Goal: Transaction & Acquisition: Purchase product/service

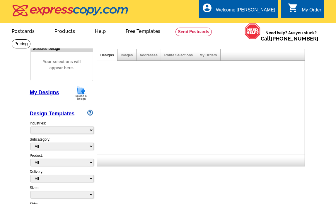
click at [86, 95] on img at bounding box center [81, 93] width 15 height 15
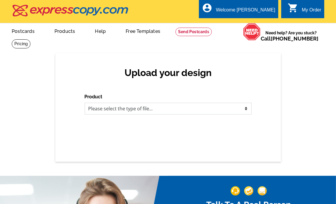
click at [169, 108] on select "Please select the type of file... Postcards Business Cards Letters and flyers G…" at bounding box center [168, 109] width 167 height 12
select select "1"
click at [85, 103] on select "Please select the type of file... Postcards Business Cards Letters and flyers G…" at bounding box center [168, 109] width 167 height 12
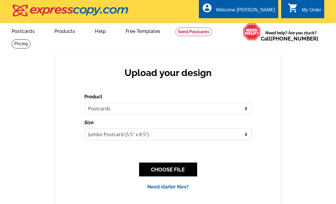
click at [158, 132] on select "Jumbo Postcard (5.5" x 8.5") Regular Postcard (4.25" x 5.6") Panoramic Postcard…" at bounding box center [168, 134] width 167 height 12
select select "1"
click at [85, 129] on select "Jumbo Postcard (5.5" x 8.5") Regular Postcard (4.25" x 5.6") Panoramic Postcard…" at bounding box center [168, 134] width 167 height 12
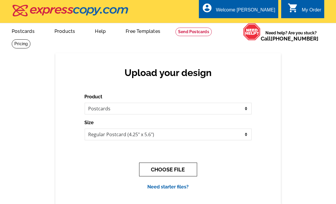
click at [160, 170] on button "CHOOSE FILE" at bounding box center [168, 170] width 58 height 14
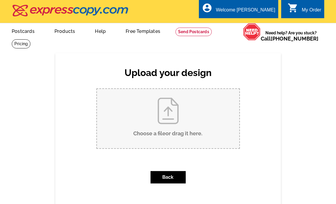
click at [165, 117] on input "Choose a file or drag it here ." at bounding box center [168, 118] width 143 height 59
type input "C:\fakepath\Just Sold - 137 Cornwall Rd.pdf"
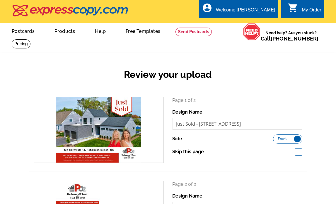
scroll to position [98, 0]
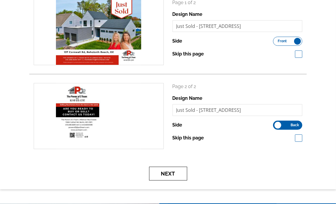
click at [170, 176] on button "Next" at bounding box center [168, 174] width 38 height 14
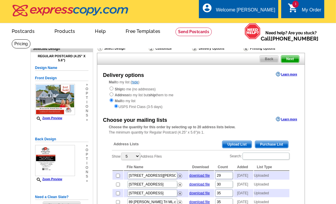
click at [236, 144] on span "Upload List" at bounding box center [237, 144] width 29 height 7
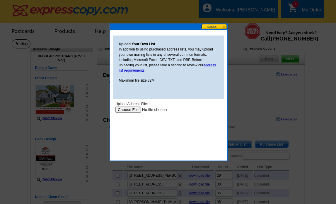
click at [124, 109] on input "file" at bounding box center [152, 109] width 74 height 6
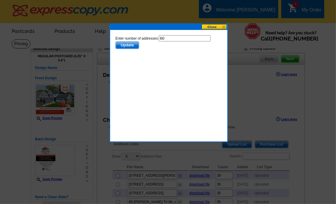
click at [129, 46] on span "Update" at bounding box center [127, 44] width 23 height 7
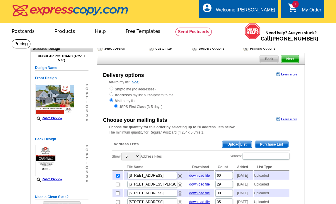
click at [240, 145] on span "Upload List" at bounding box center [237, 144] width 29 height 7
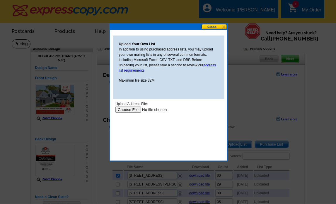
click at [218, 27] on button at bounding box center [215, 27] width 26 height 6
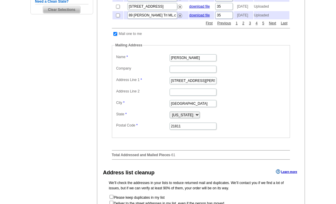
scroll to position [390, 0]
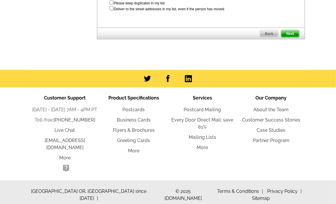
click at [112, 10] on input "checkbox" at bounding box center [112, 8] width 4 height 4
checkbox input "true"
radio input "true"
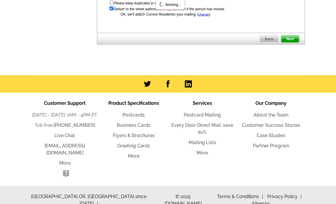
scroll to position [0, 0]
click at [295, 43] on span "Next" at bounding box center [291, 38] width 18 height 7
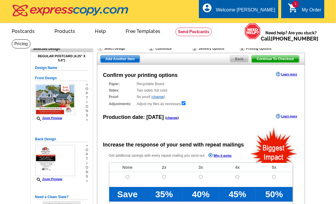
radio input "false"
click at [128, 177] on input "radio" at bounding box center [128, 177] width 4 height 4
radio input "true"
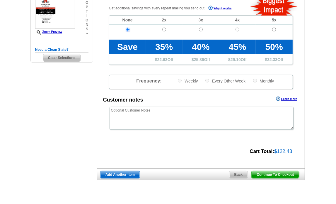
scroll to position [244, 0]
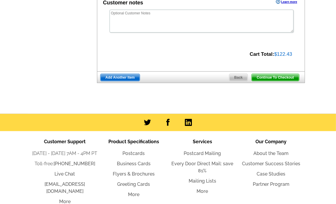
click at [128, 81] on span "Add Another Item" at bounding box center [120, 77] width 39 height 7
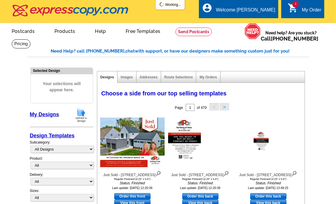
click at [84, 115] on img at bounding box center [81, 115] width 15 height 15
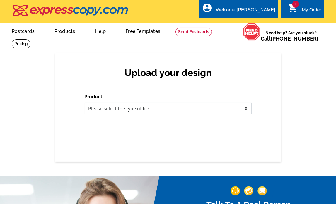
click at [130, 108] on select "Please select the type of file... Postcards Business Cards Letters and flyers G…" at bounding box center [168, 109] width 167 height 12
select select "1"
click at [85, 103] on select "Please select the type of file... Postcards Business Cards Letters and flyers G…" at bounding box center [168, 109] width 167 height 12
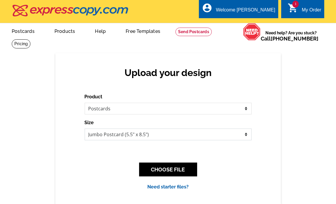
click at [128, 135] on select "Jumbo Postcard (5.5" x 8.5") Regular Postcard (4.25" x 5.6") Panoramic Postcard…" at bounding box center [168, 134] width 167 height 12
select select "1"
click at [85, 129] on select "Jumbo Postcard (5.5" x 8.5") Regular Postcard (4.25" x 5.6") Panoramic Postcard…" at bounding box center [168, 134] width 167 height 12
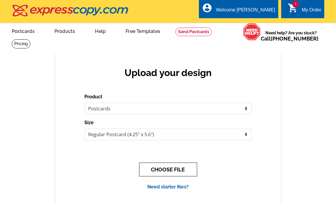
click at [176, 169] on button "CHOOSE FILE" at bounding box center [168, 170] width 58 height 14
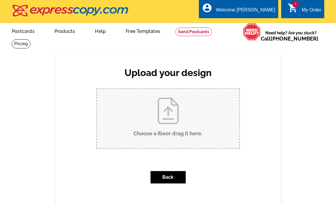
click at [168, 117] on input "Choose a file or drag it here ." at bounding box center [168, 118] width 143 height 59
type input "C:\fakepath\Just Sold - 138 Park Side Cir.pdf"
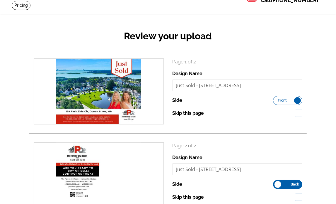
scroll to position [98, 0]
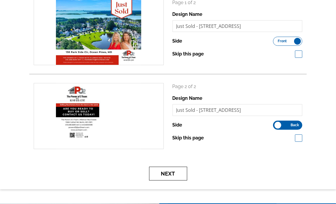
click at [154, 176] on button "Next" at bounding box center [168, 174] width 38 height 14
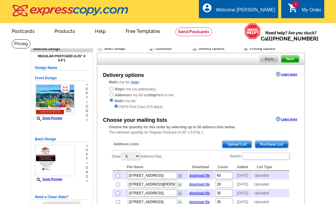
click at [242, 147] on span "Upload List" at bounding box center [237, 144] width 29 height 7
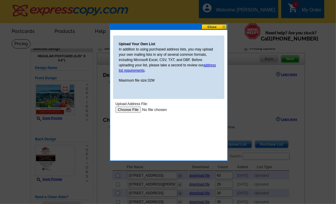
click at [132, 109] on input "file" at bounding box center [152, 109] width 74 height 6
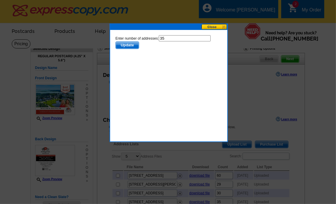
click at [130, 45] on span "Update" at bounding box center [127, 44] width 23 height 7
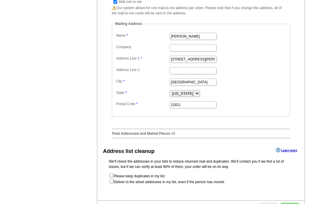
scroll to position [244, 0]
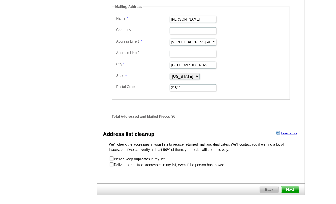
click at [114, 167] on form "Please keep duplicates in my list Deliver to the street addresses in my list, e…" at bounding box center [201, 162] width 184 height 12
click at [110, 166] on input "checkbox" at bounding box center [112, 164] width 4 height 4
checkbox input "true"
radio input "true"
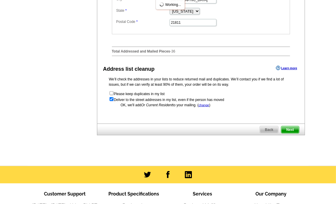
scroll to position [391, 0]
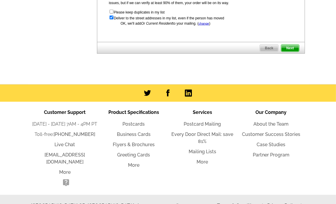
click at [292, 52] on span "Next" at bounding box center [291, 48] width 18 height 7
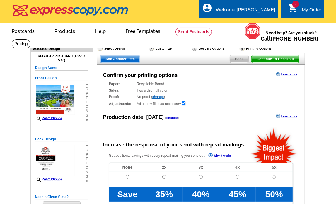
radio input "false"
click at [130, 179] on td at bounding box center [127, 179] width 37 height 15
click at [130, 177] on td at bounding box center [127, 179] width 37 height 15
click at [128, 177] on input "radio" at bounding box center [128, 177] width 4 height 4
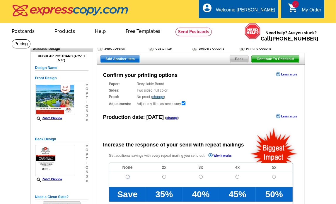
radio input "true"
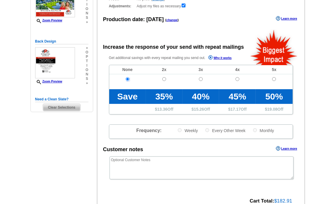
scroll to position [195, 0]
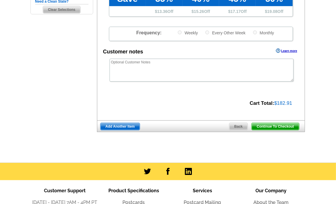
click at [267, 128] on span "Continue To Checkout" at bounding box center [275, 126] width 47 height 7
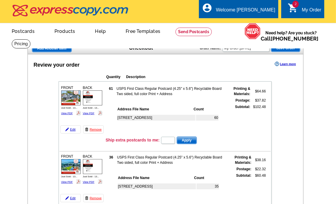
click at [181, 86] on td "USPS First Class Regular Postcard (4.25" x 5.6") Recyclable Board Two sided, fu…" at bounding box center [171, 91] width 111 height 11
click at [164, 86] on td "USPS First Class Regular Postcard (4.25" x 5.6") Recyclable Board Two sided, fu…" at bounding box center [171, 91] width 111 height 11
click at [162, 122] on div "137 Cornwall Rd ML.csv 60" at bounding box center [172, 123] width 110 height 21
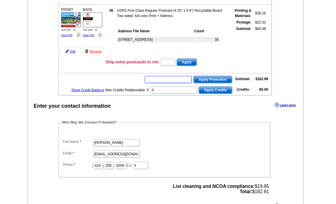
click at [156, 78] on input "text" at bounding box center [168, 79] width 47 height 7
paste input "GROW0725"
type input "GROW0725"
click at [205, 78] on span "Apply Promotion" at bounding box center [213, 79] width 38 height 7
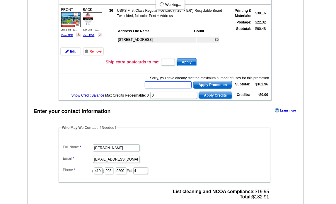
click at [180, 81] on input "text" at bounding box center [168, 84] width 47 height 7
type input "chat20"
click at [204, 83] on span "Apply Promotion" at bounding box center [213, 84] width 38 height 7
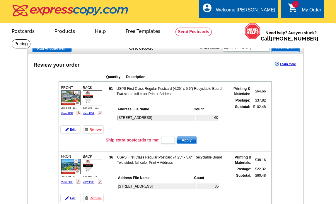
click at [63, 50] on span "Add Another Item" at bounding box center [51, 48] width 39 height 7
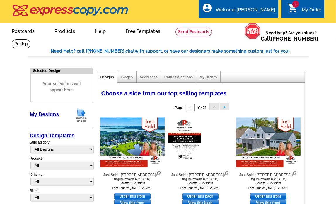
click at [82, 118] on img at bounding box center [81, 115] width 15 height 15
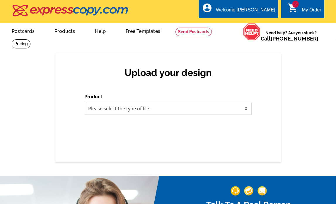
click at [125, 111] on select "Please select the type of file... Postcards Business Cards Letters and flyers G…" at bounding box center [168, 109] width 167 height 12
select select "1"
click at [85, 103] on select "Please select the type of file... Postcards Business Cards Letters and flyers G…" at bounding box center [168, 109] width 167 height 12
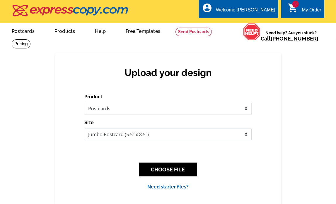
click at [123, 135] on select "Jumbo Postcard (5.5" x 8.5") Regular Postcard (4.25" x 5.6") Panoramic Postcard…" at bounding box center [168, 134] width 167 height 12
select select "1"
click at [85, 129] on select "Jumbo Postcard (5.5" x 8.5") Regular Postcard (4.25" x 5.6") Panoramic Postcard…" at bounding box center [168, 134] width 167 height 12
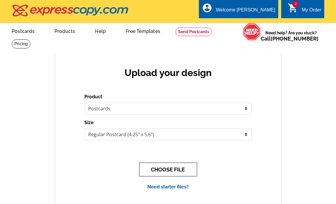
drag, startPoint x: 177, startPoint y: 170, endPoint x: 169, endPoint y: 171, distance: 7.4
click at [176, 170] on button "CHOOSE FILE" at bounding box center [168, 170] width 58 height 14
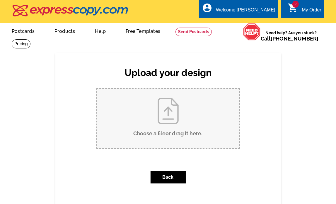
click at [146, 107] on input "Choose a file or drag it here ." at bounding box center [168, 118] width 143 height 59
type input "C:\fakepath\Just Sold - 909 Market St.pdf"
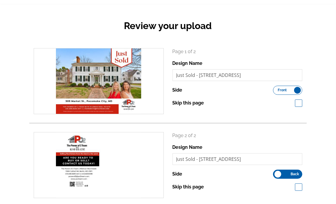
scroll to position [98, 0]
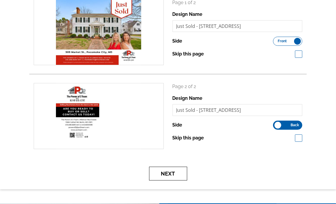
click at [169, 173] on button "Next" at bounding box center [168, 174] width 38 height 14
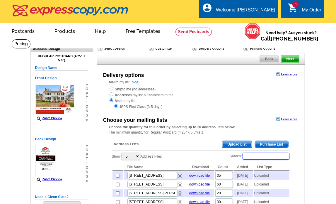
click at [248, 158] on input "Search:" at bounding box center [266, 156] width 47 height 7
type input "909"
click at [117, 177] on input "checkbox" at bounding box center [118, 176] width 4 height 4
checkbox input "true"
